Goal: Transaction & Acquisition: Purchase product/service

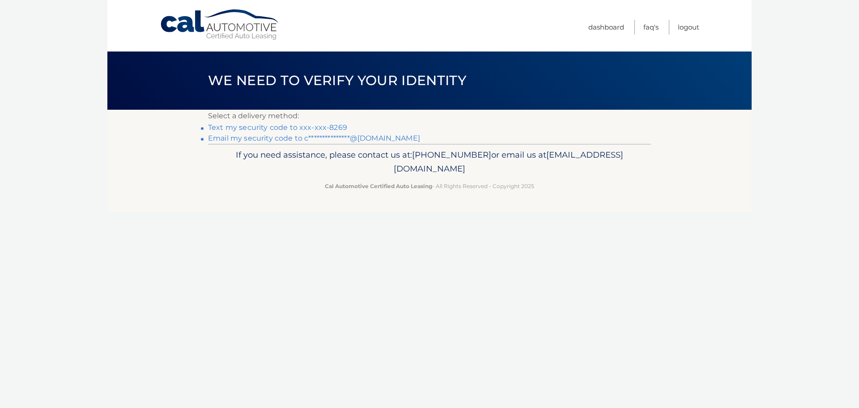
click at [259, 128] on link "Text my security code to xxx-xxx-8269" at bounding box center [277, 127] width 139 height 9
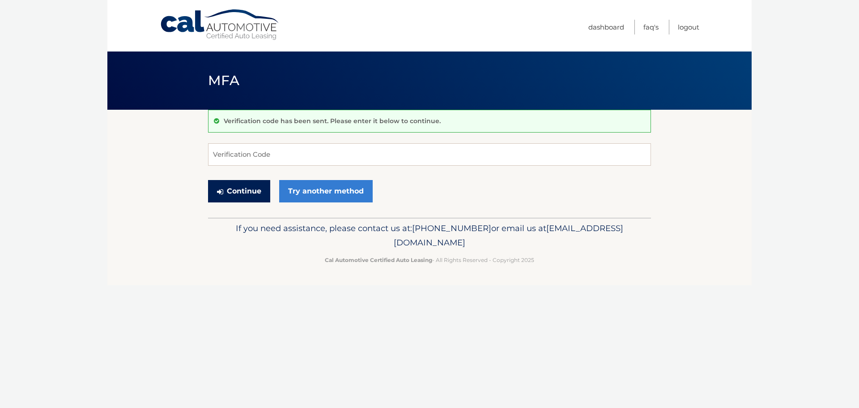
click at [257, 189] on button "Continue" at bounding box center [239, 191] width 62 height 22
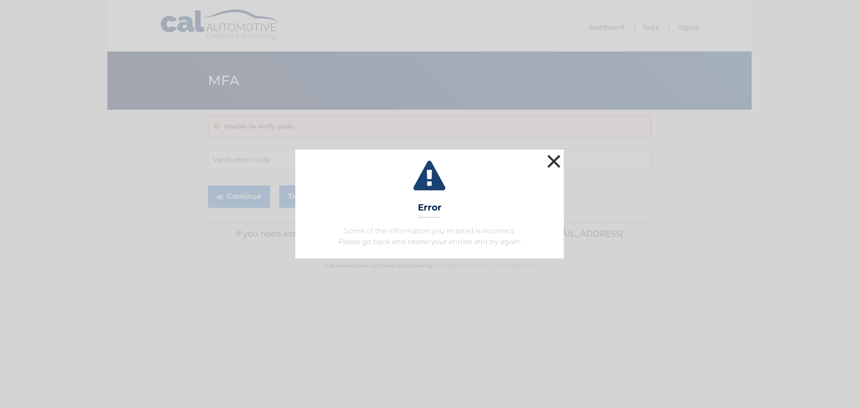
click at [560, 162] on button "×" at bounding box center [554, 161] width 18 height 18
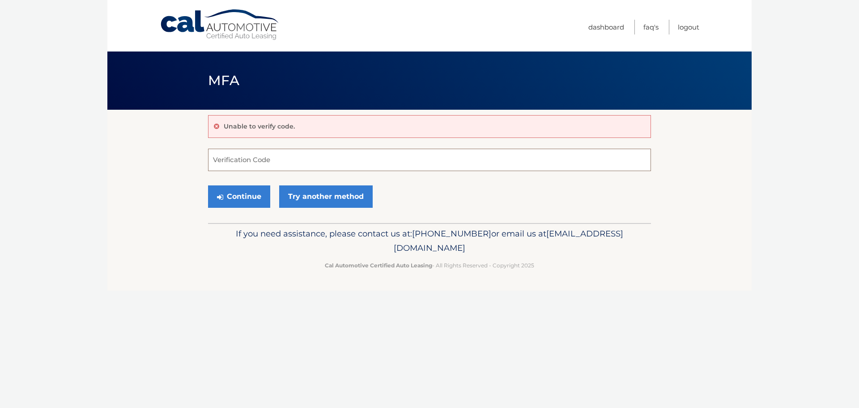
click at [281, 163] on input "Verification Code" at bounding box center [429, 160] width 443 height 22
type input "431455"
click at [233, 190] on button "Continue" at bounding box center [239, 196] width 62 height 22
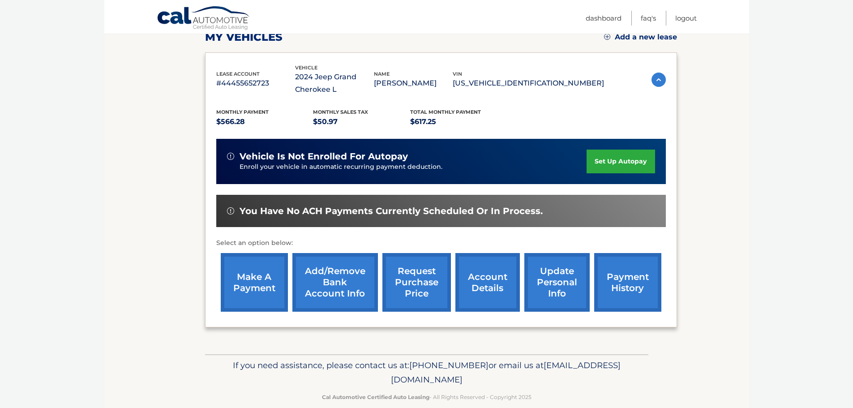
scroll to position [134, 0]
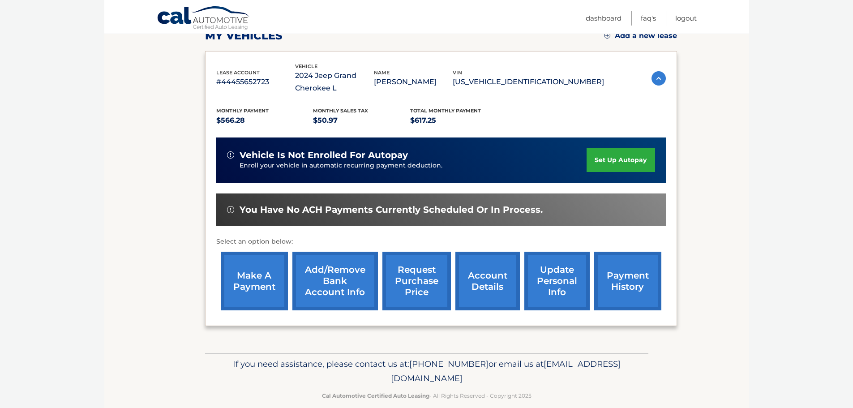
click at [259, 276] on link "make a payment" at bounding box center [254, 281] width 67 height 59
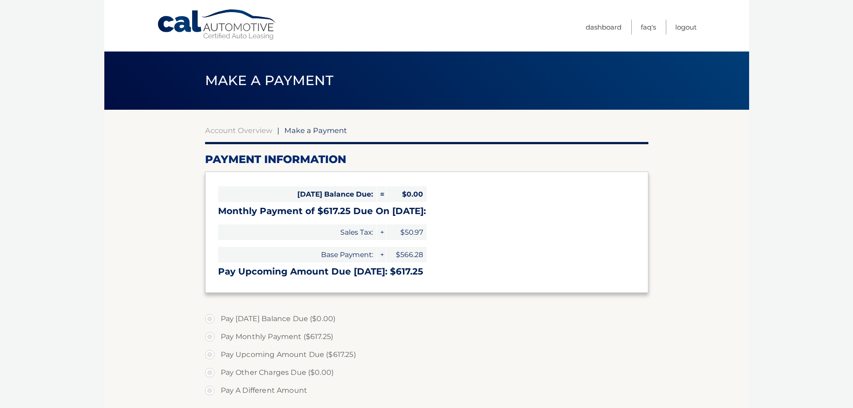
select select "Y2U3ZWM2YTUtMTM0Ni00YWM3LWJhMTQtNmZlODJjMjAxZWUw"
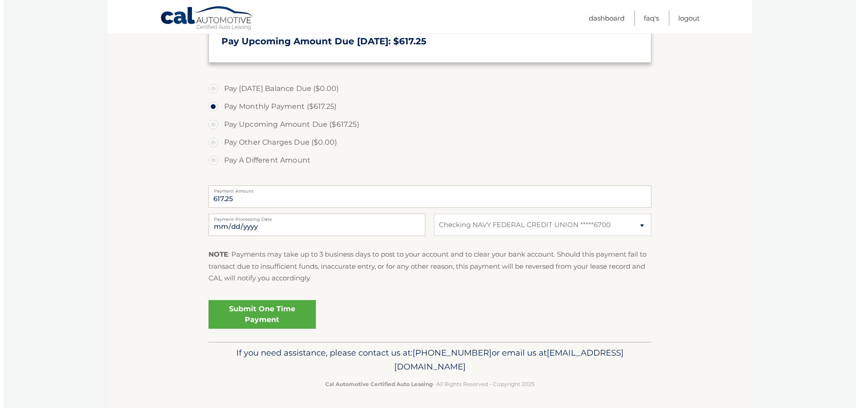
scroll to position [232, 0]
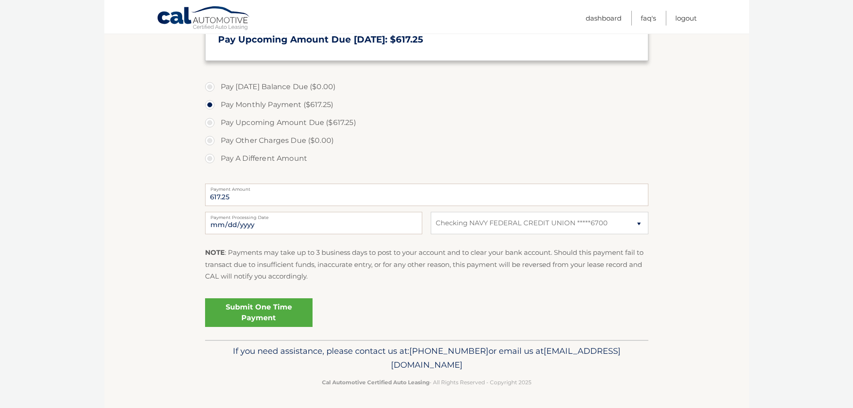
click at [251, 317] on link "Submit One Time Payment" at bounding box center [258, 312] width 107 height 29
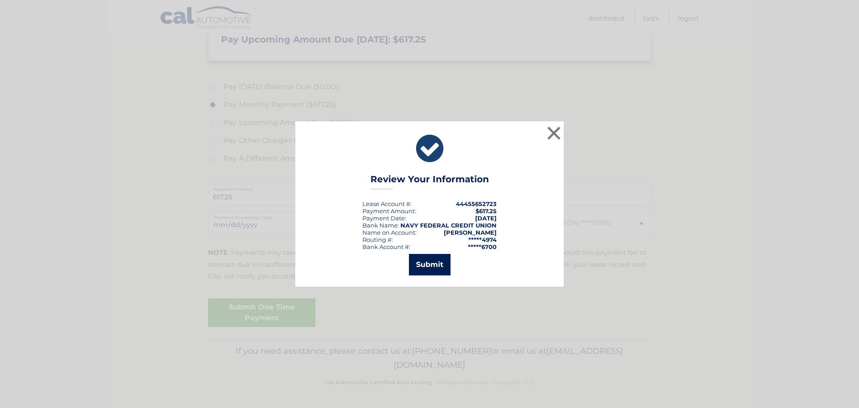
click at [426, 263] on button "Submit" at bounding box center [430, 264] width 42 height 21
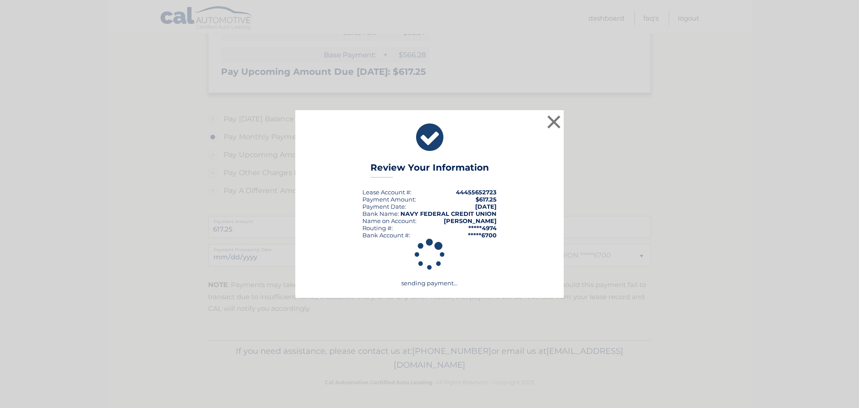
scroll to position [200, 0]
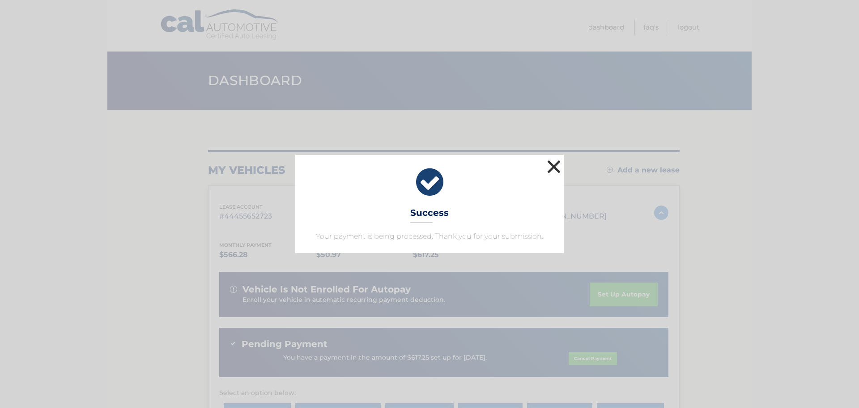
click at [552, 165] on button "×" at bounding box center [554, 167] width 18 height 18
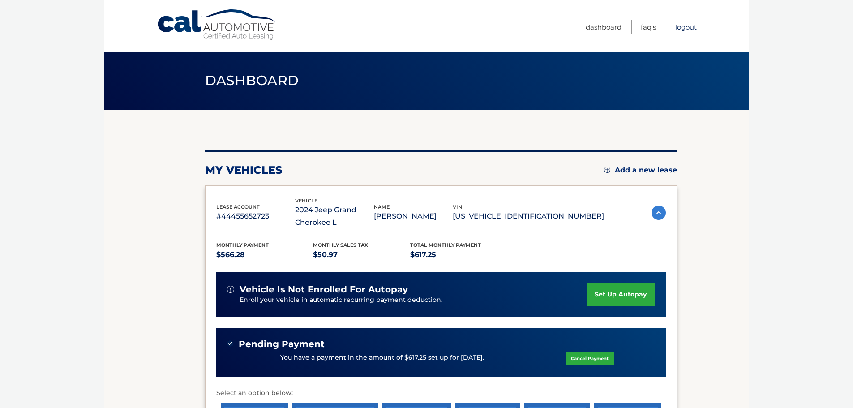
click at [692, 27] on link "Logout" at bounding box center [685, 27] width 21 height 15
